Goal: Information Seeking & Learning: Learn about a topic

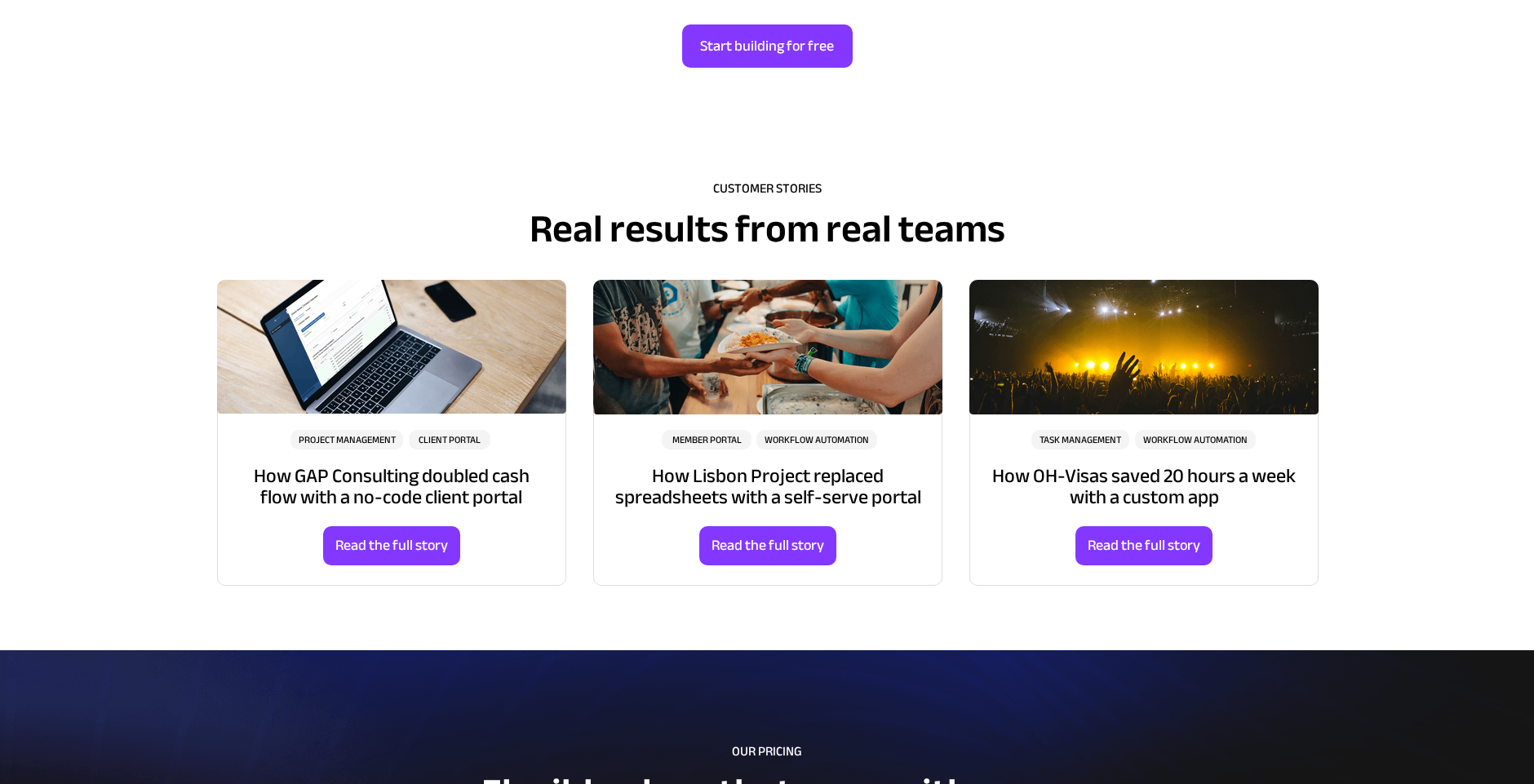
scroll to position [4573, 0]
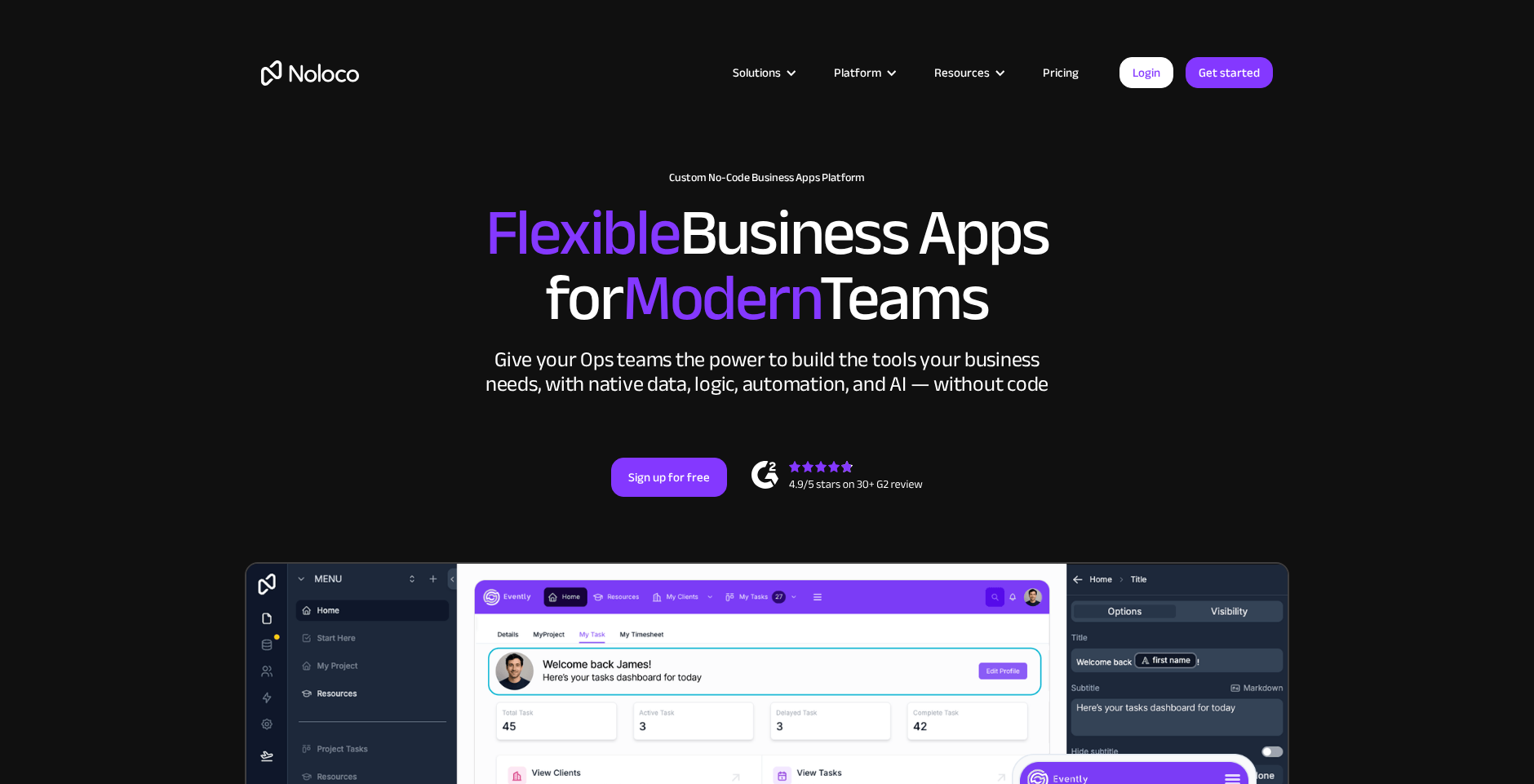
click at [1065, 73] on link "Pricing" at bounding box center [1060, 73] width 76 height 21
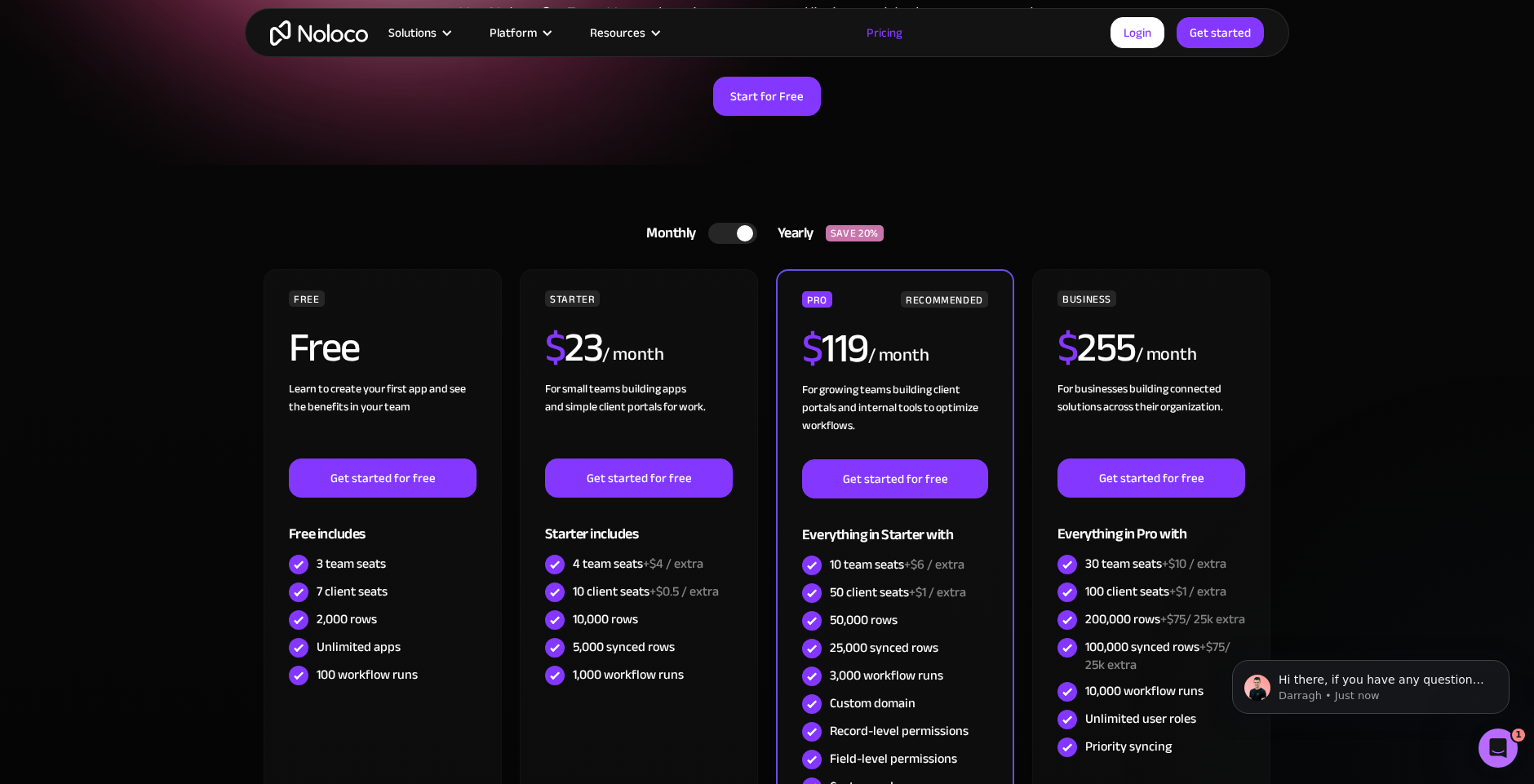
click at [719, 231] on div at bounding box center [732, 234] width 49 height 21
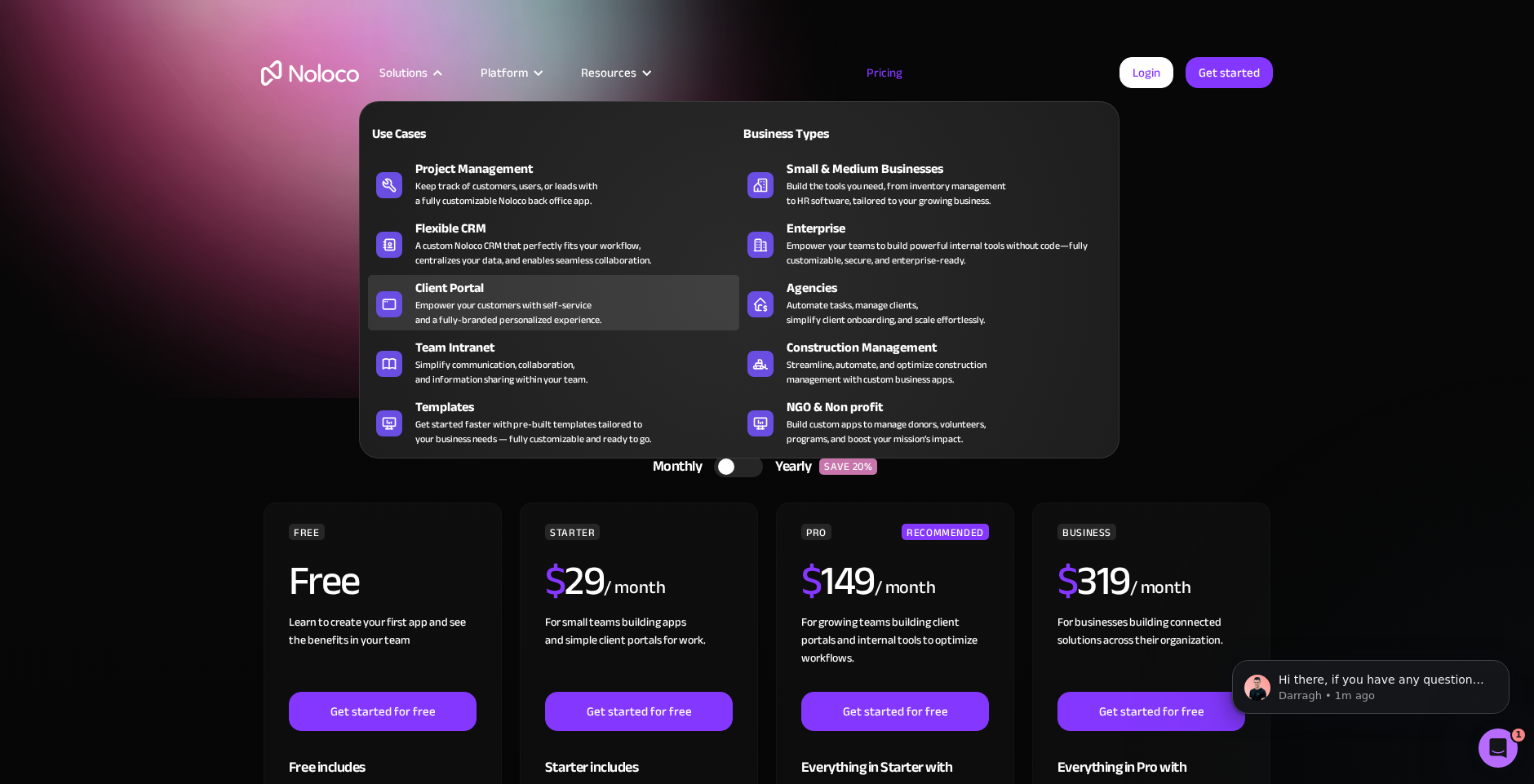
click at [434, 292] on div "Client Portal" at bounding box center [580, 288] width 331 height 19
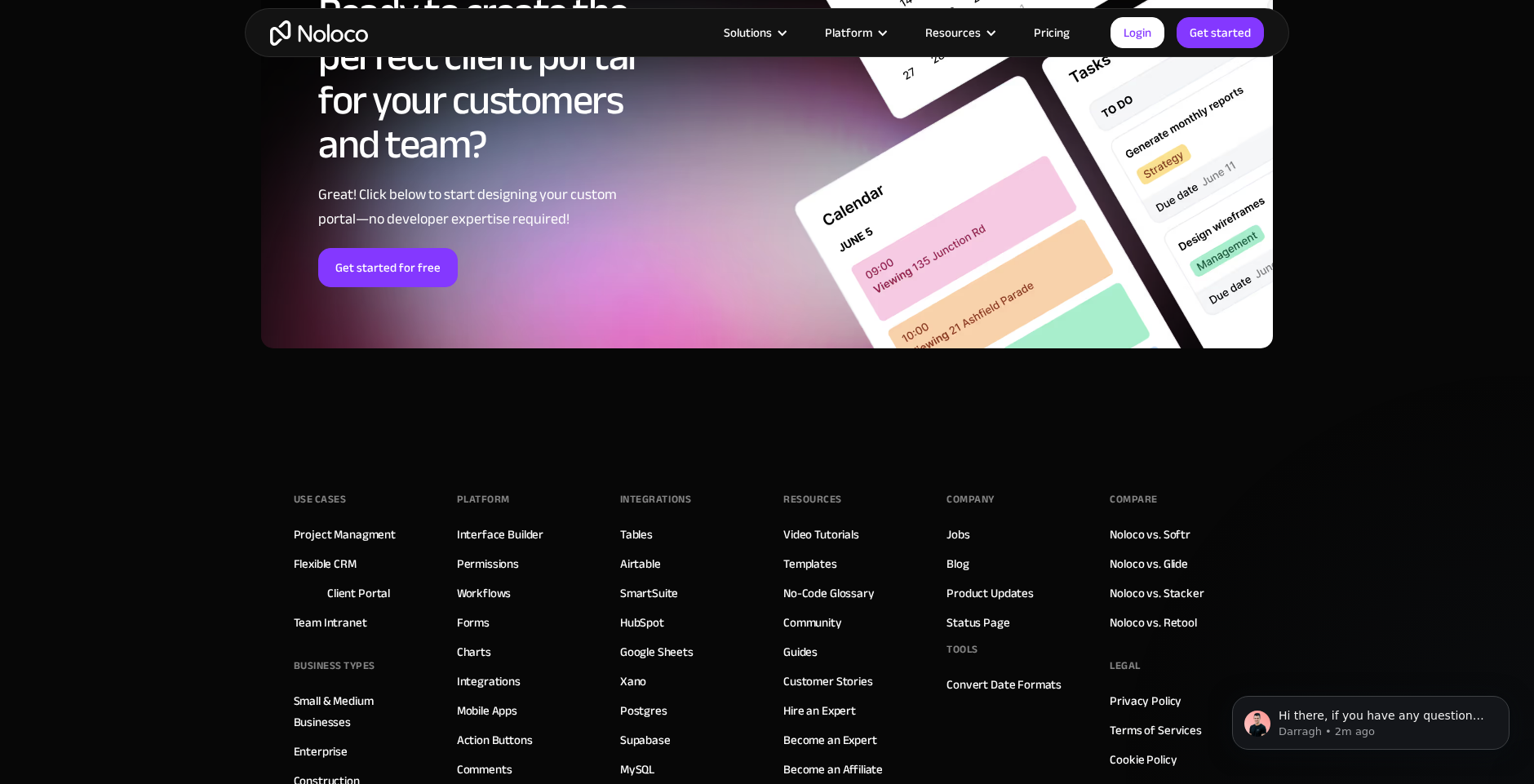
scroll to position [8797, 0]
